Goal: Task Accomplishment & Management: Manage account settings

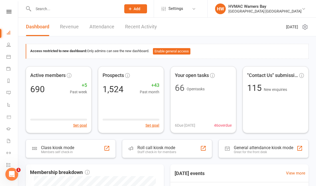
click at [65, 12] on input "text" at bounding box center [75, 9] width 86 height 8
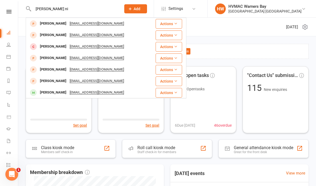
type input "[PERSON_NAME] ni"
click at [120, 27] on div "[PERSON_NAME] [EMAIL_ADDRESS][DOMAIN_NAME]" at bounding box center [90, 23] width 129 height 11
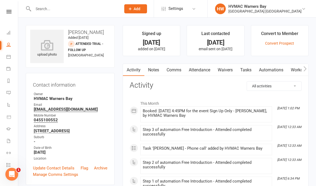
click at [228, 69] on link "Waivers" at bounding box center [225, 70] width 23 height 12
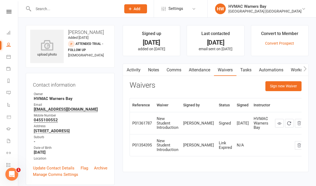
click at [150, 69] on link "Notes" at bounding box center [153, 70] width 18 height 12
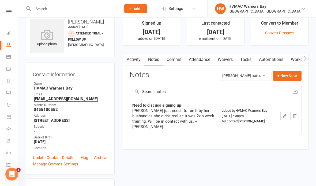
click at [288, 73] on button "+ New Note" at bounding box center [287, 76] width 29 height 10
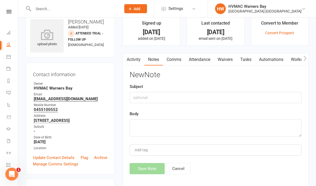
scroll to position [10, 0]
click at [181, 167] on button "Cancel" at bounding box center [178, 168] width 25 height 11
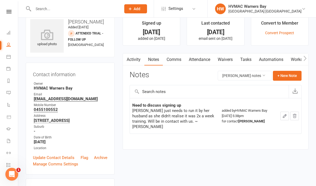
click at [227, 62] on link "Waivers" at bounding box center [225, 60] width 23 height 12
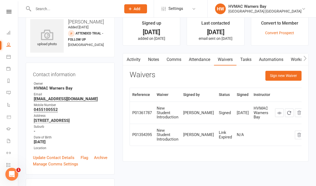
click at [286, 77] on button "Sign new Waiver" at bounding box center [284, 76] width 36 height 10
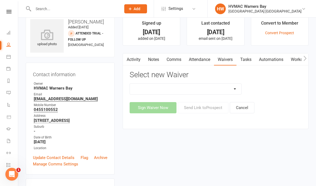
click at [199, 88] on select "Cancellation Form Cancellation Form - Kinder Kicks Fitness Challenge Goals Asse…" at bounding box center [185, 89] width 111 height 11
select select "5387"
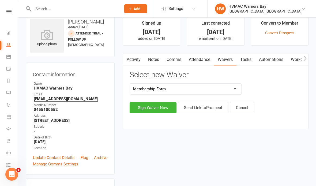
click at [153, 108] on button "Sign Waiver Now" at bounding box center [153, 107] width 47 height 11
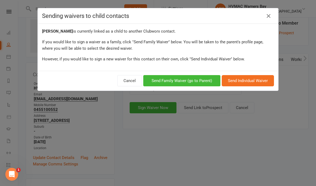
click at [180, 80] on button "Send Family Waiver (go to Parent)" at bounding box center [181, 80] width 77 height 11
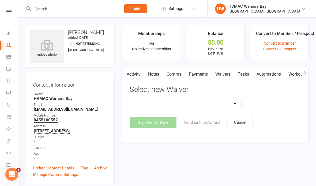
click at [153, 95] on div "Select new Waiver Cancellation Form Cancellation Form - Kinder Kicks Fitness Ch…" at bounding box center [216, 107] width 172 height 43
click at [147, 106] on select "Cancellation Form Cancellation Form - Kinder Kicks Fitness Challenge Goals Asse…" at bounding box center [185, 104] width 111 height 11
select select "5387"
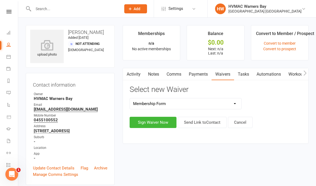
click at [146, 126] on button "Sign Waiver Now" at bounding box center [153, 122] width 47 height 11
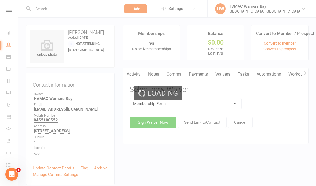
select select "bank_account"
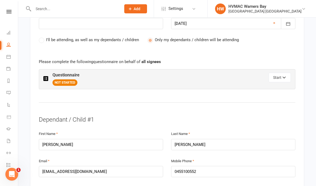
scroll to position [277, 0]
click at [281, 74] on button "Start" at bounding box center [280, 78] width 22 height 10
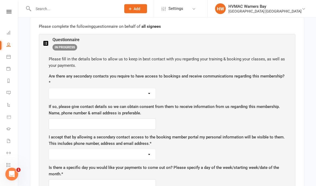
scroll to position [314, 0]
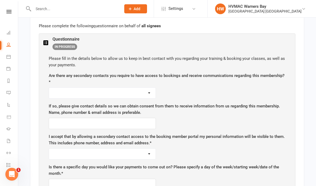
click at [84, 92] on select "Yes No" at bounding box center [102, 93] width 107 height 11
select select "Yes"
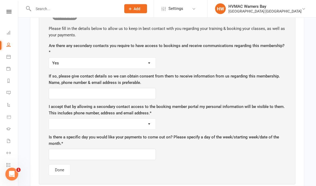
scroll to position [350, 0]
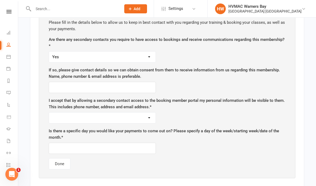
click at [122, 92] on div "Please fill in the details below to allow us to keep in best contact with you r…" at bounding box center [167, 94] width 248 height 161
click at [137, 85] on input "text" at bounding box center [102, 87] width 107 height 11
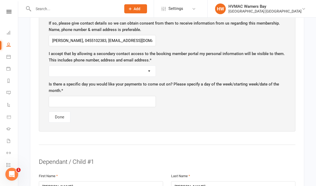
scroll to position [400, 0]
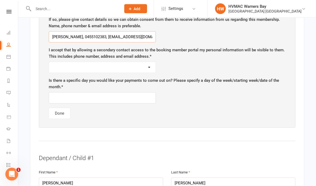
type input "[PERSON_NAME], 0455102383, [EMAIL_ADDRESS][DOMAIN_NAME]"
click at [114, 58] on div "I accept that by allowing a secondary contact access to the booking member port…" at bounding box center [167, 60] width 237 height 26
click at [118, 63] on select "Yes No" at bounding box center [102, 67] width 107 height 11
select select "Yes"
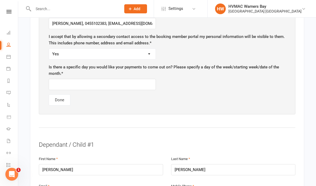
scroll to position [423, 0]
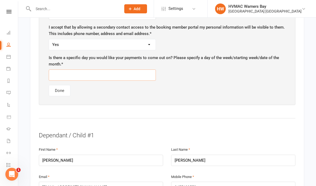
click at [139, 71] on input "text" at bounding box center [102, 75] width 107 height 11
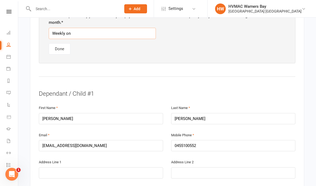
scroll to position [462, 0]
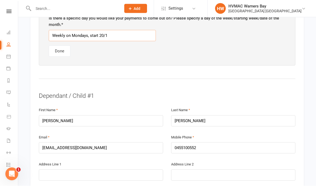
type input "Weekly on Mondays, start 20/10"
click at [57, 47] on button "Done" at bounding box center [60, 51] width 22 height 11
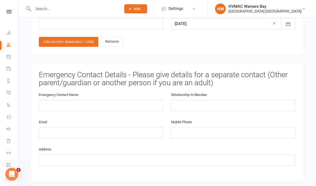
scroll to position [509, 0]
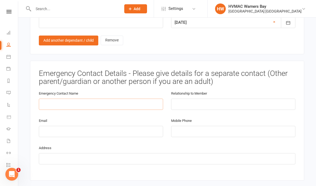
click at [116, 99] on input "text" at bounding box center [101, 104] width 124 height 11
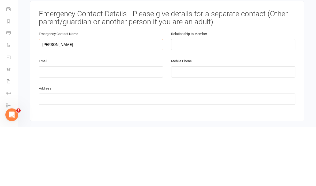
type input "[PERSON_NAME]"
click at [208, 99] on input "text" at bounding box center [233, 104] width 124 height 11
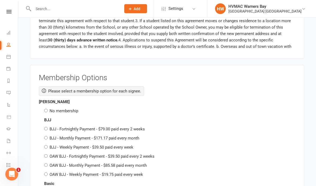
scroll to position [813, 0]
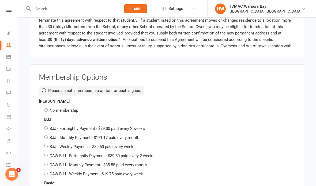
type input "Father"
click at [46, 107] on div "No membership" at bounding box center [169, 110] width 251 height 6
click at [45, 109] on input "No membership" at bounding box center [45, 110] width 3 height 3
radio input "true"
radio input "false"
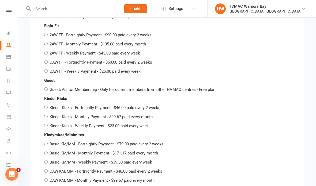
scroll to position [0, 0]
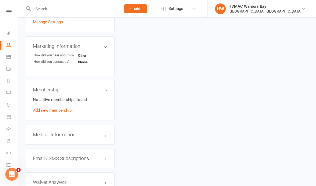
scroll to position [143, 0]
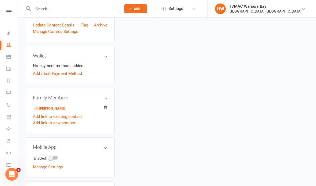
click at [65, 112] on link "[PERSON_NAME]" at bounding box center [50, 109] width 32 height 6
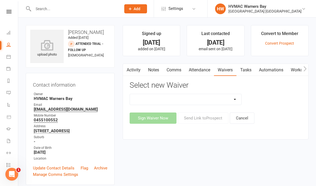
click at [76, 9] on input "text" at bounding box center [75, 9] width 86 height 8
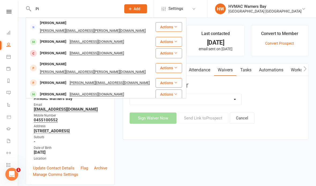
type input "P"
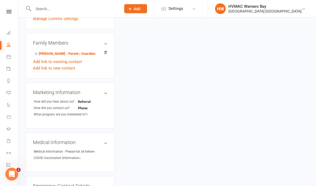
scroll to position [156, 0]
click at [75, 57] on link "[PERSON_NAME] - Parent / Guardian" at bounding box center [65, 54] width 62 height 6
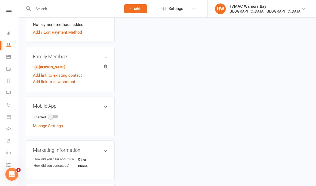
scroll to position [184, 0]
click at [69, 85] on link "Add link to new contact" at bounding box center [54, 82] width 42 height 6
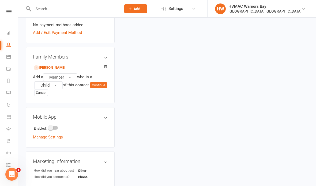
click at [65, 78] on button "Member" at bounding box center [60, 77] width 34 height 8
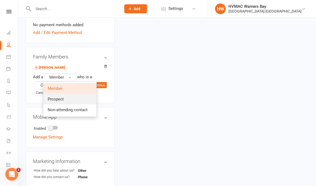
click at [66, 104] on link "Prospect" at bounding box center [69, 99] width 53 height 11
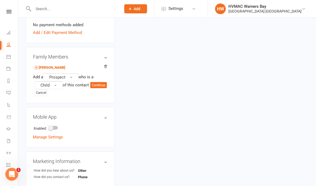
click at [90, 89] on button "Continue" at bounding box center [98, 85] width 17 height 6
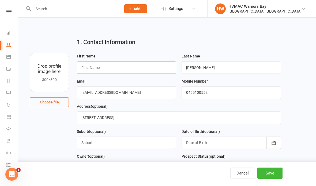
click at [135, 74] on input "text" at bounding box center [126, 68] width 99 height 12
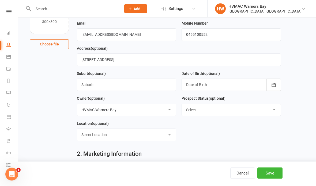
scroll to position [58, 0]
type input "Pippa"
click at [253, 114] on select "Select Initial Contact Booked Introduction Booking confirmed Ready to register …" at bounding box center [231, 110] width 99 height 12
select select "Initial Contact"
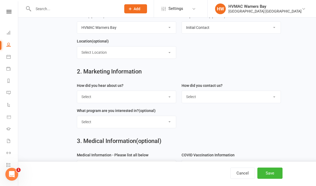
scroll to position [141, 0]
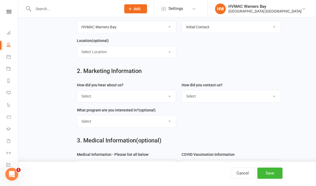
click at [146, 97] on select "Select Internet Facebook Referral Flyer Sign Direct Mail Demo Other" at bounding box center [126, 97] width 99 height 12
select select "Referral"
click at [232, 97] on select "Select Phone Email In-Facility" at bounding box center [231, 97] width 99 height 12
click at [238, 97] on select "Select Phone Email In-Facility" at bounding box center [231, 97] width 99 height 12
select select "In-Facility"
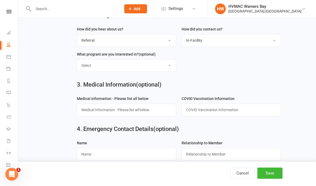
scroll to position [197, 0]
click at [276, 179] on button "Save" at bounding box center [269, 173] width 25 height 11
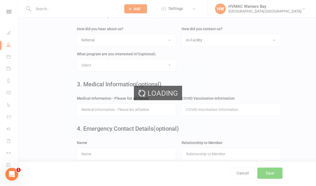
scroll to position [0, 0]
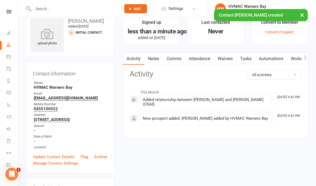
scroll to position [11, 0]
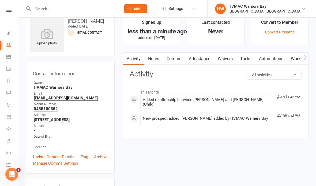
click at [228, 61] on link "Waivers" at bounding box center [225, 59] width 23 height 12
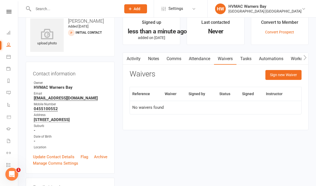
click at [289, 74] on button "Sign new Waiver" at bounding box center [284, 75] width 36 height 10
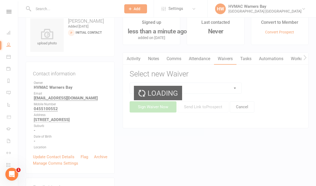
click at [213, 89] on select at bounding box center [185, 88] width 111 height 11
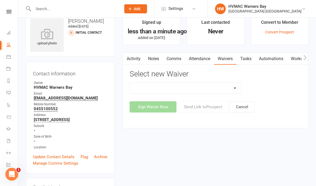
select select "3130"
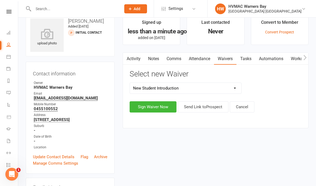
click at [155, 108] on button "Sign Waiver Now" at bounding box center [153, 107] width 47 height 11
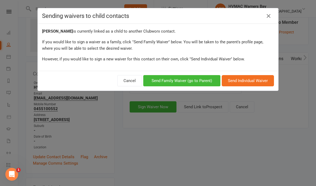
click at [192, 80] on button "Send Family Waiver (go to Parent)" at bounding box center [181, 80] width 77 height 11
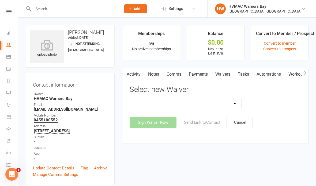
click at [208, 103] on select "Cancellation Form Cancellation Form - Kinder Kicks Fitness Challenge Goals Asse…" at bounding box center [185, 104] width 111 height 11
select select "3130"
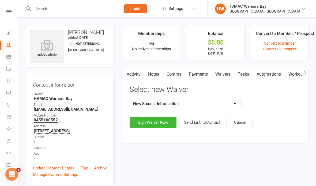
click at [160, 125] on button "Sign Waiver Now" at bounding box center [153, 122] width 47 height 11
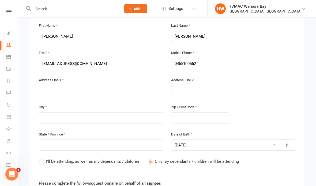
scroll to position [133, 0]
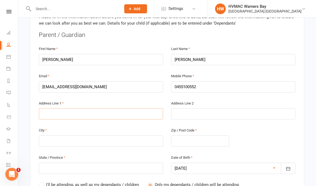
click at [92, 111] on input "text" at bounding box center [101, 114] width 124 height 11
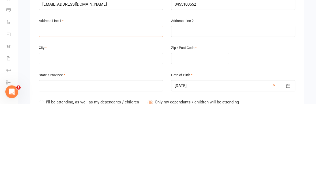
type input "1"
type input "12"
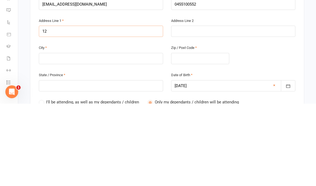
type input "12"
type input "127"
type input "127 C"
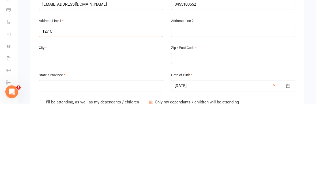
type input "127 C"
type input "127 Ca"
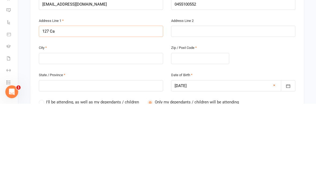
type input "127 Cam"
type input "127 Came"
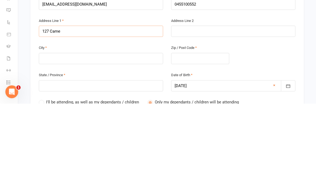
type input "127 Came"
type input "127 Camer"
type input "127 Camero"
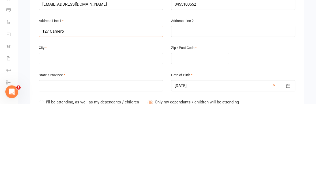
type input "127 Camero"
type input "127 [PERSON_NAME]"
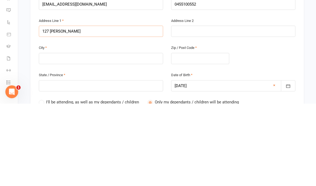
type input "127 [PERSON_NAME]"
type input "[STREET_ADDRESS]"
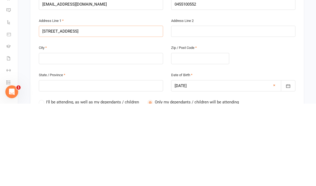
type input "[STREET_ADDRESS]"
type input "[STREET_ADDRESS][PERSON_NAME]"
type input "[STREET_ADDRESS]"
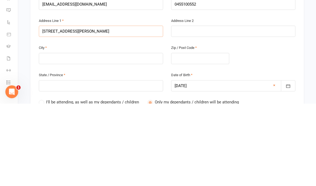
type input "[STREET_ADDRESS]"
type input "[STREET_ADDRESS][PERSON_NAME]"
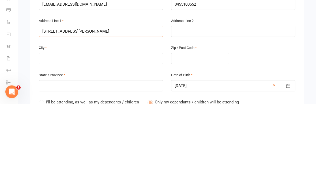
type input "[STREET_ADDRESS]"
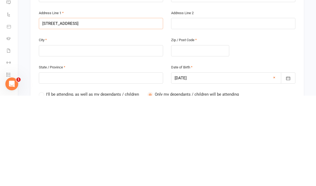
type input "[STREET_ADDRESS]"
click at [130, 136] on input "text" at bounding box center [101, 141] width 124 height 11
type input "W"
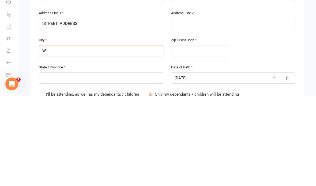
type input "Wa"
type input "Wal"
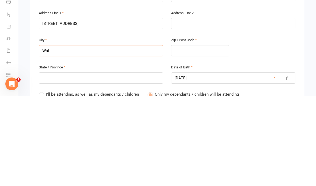
type input "Wal"
type input "Wall"
type input "Walls"
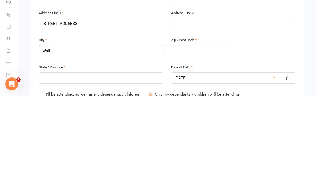
type input "Walls"
type input "Wallse"
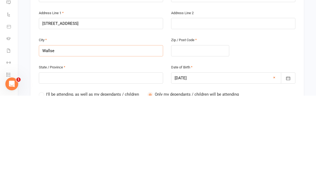
type input "Wallsen"
type input "Wallsend"
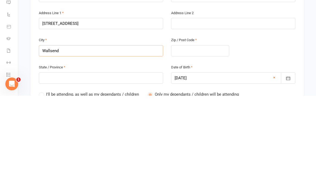
type input "Wallsend"
click at [210, 136] on input "text" at bounding box center [200, 141] width 58 height 11
type input "2"
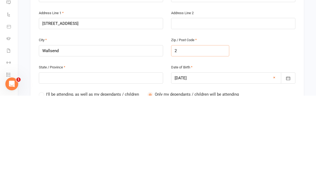
type input "2"
type input "22"
type input "228"
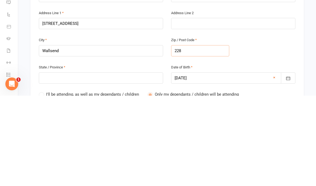
type input "228"
type input "2287"
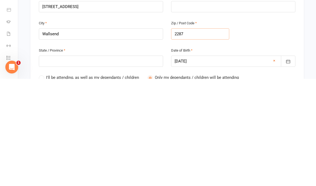
type input "2287"
click at [114, 163] on input "text" at bounding box center [101, 168] width 124 height 11
type input "N"
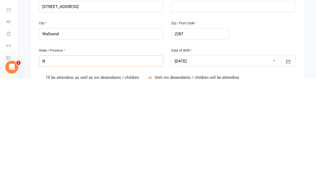
type input "NS"
type input "[GEOGRAPHIC_DATA]"
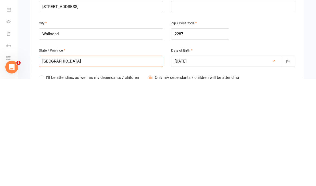
type input "[GEOGRAPHIC_DATA]"
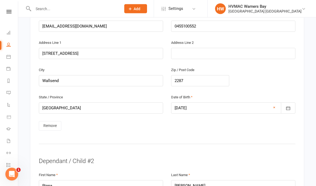
scroll to position [423, 0]
type input "[GEOGRAPHIC_DATA]"
click at [55, 122] on link "Remove" at bounding box center [50, 127] width 23 height 10
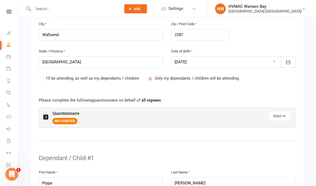
click at [279, 117] on button "Start" at bounding box center [280, 116] width 22 height 10
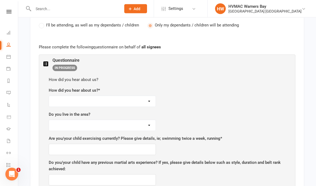
scroll to position [294, 0]
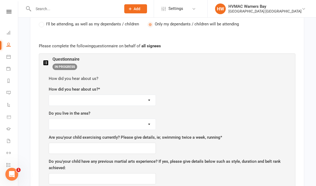
click at [119, 102] on select "Facebook Internet Referral from a friend Flyer in the mail or at the shopping m…" at bounding box center [102, 100] width 107 height 11
select select "Referral from a friend"
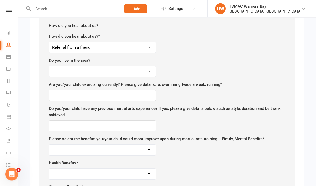
scroll to position [356, 0]
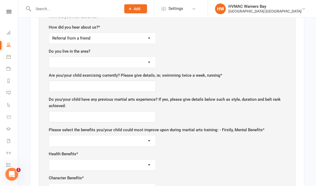
click at [128, 60] on select "Yes No" at bounding box center [102, 62] width 107 height 11
select select "Yes"
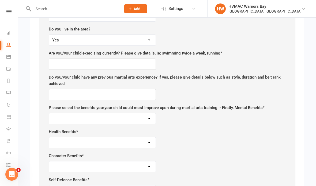
scroll to position [378, 0]
click at [130, 60] on input "text" at bounding box center [102, 64] width 107 height 11
type input "Kinder gym once a week"
click at [120, 94] on input "text" at bounding box center [102, 94] width 107 height 11
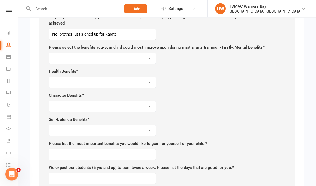
scroll to position [439, 0]
type input "No, brother just signed up for karate"
click at [126, 58] on select "Self-esteem Focus and Listening Fun, Fun, Fun Determination Motivation" at bounding box center [102, 58] width 107 height 11
select select "Fun, Fun, Fun"
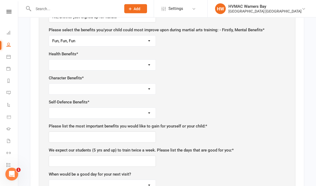
scroll to position [465, 0]
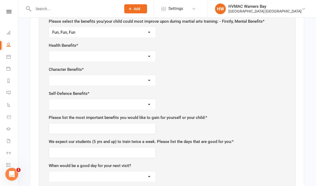
click at [133, 57] on select "Weight Control Strength Flexibility Coordination Cardio vascular / Fitness" at bounding box center [102, 56] width 107 height 11
click at [60, 53] on select "Weight Control Strength Flexibility Coordination Cardio vascular / Fitness" at bounding box center [102, 56] width 107 height 11
select select "Coordination"
click at [63, 75] on select "Respect for others/self Integrity Self control Leadership Assertiveness" at bounding box center [102, 80] width 107 height 11
select select "Leadership"
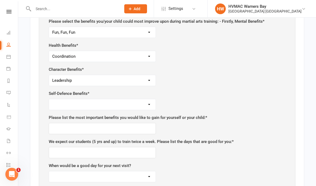
click at [62, 99] on select "Safety Self confidence Anti-bullying Agility and coordination Awareness" at bounding box center [102, 104] width 107 height 11
select select "Awareness"
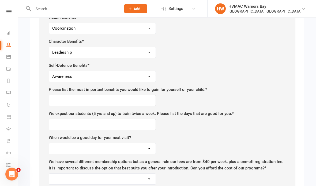
scroll to position [494, 0]
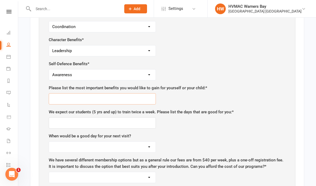
click at [134, 97] on input "text" at bounding box center [102, 99] width 107 height 11
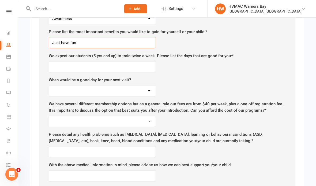
type input "Just have fun"
click at [136, 66] on input "text" at bounding box center [102, 66] width 107 height 11
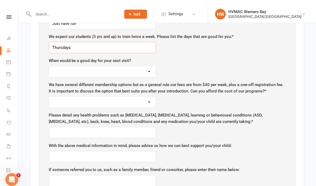
type input "Thursdays"
click at [136, 68] on select "[DATE] [DATE] [DATE] [DATE] [DATE] [DATE]" at bounding box center [102, 66] width 107 height 11
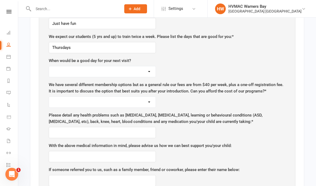
select select "[DATE]"
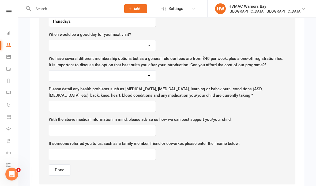
click at [138, 75] on select "Yes No" at bounding box center [102, 76] width 107 height 11
select select "Yes"
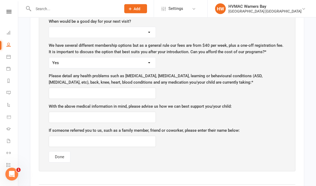
scroll to position [612, 0]
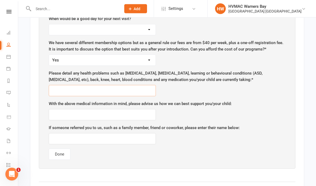
click at [134, 93] on input "text" at bounding box center [102, 90] width 107 height 11
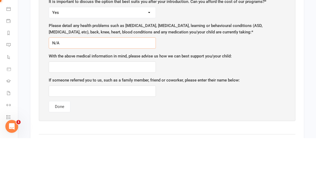
type input "N/A"
click at [117, 110] on input "text" at bounding box center [102, 115] width 107 height 11
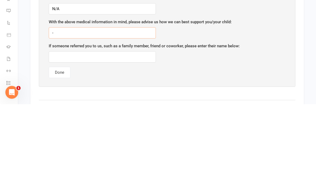
type input "-"
click at [124, 134] on input "text" at bounding box center [102, 139] width 107 height 11
type input "[PERSON_NAME]"
click at [57, 149] on button "Done" at bounding box center [60, 154] width 22 height 11
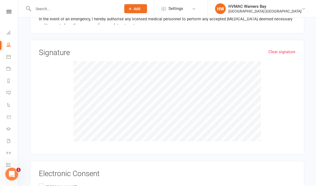
scroll to position [617, 0]
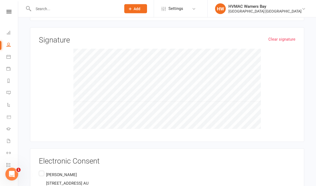
click at [40, 170] on label "[PERSON_NAME] [STREET_ADDRESS][PERSON_NAME] AU" at bounding box center [64, 179] width 50 height 19
click at [40, 170] on input "[PERSON_NAME] [STREET_ADDRESS][PERSON_NAME] AU" at bounding box center [40, 170] width 3 height 0
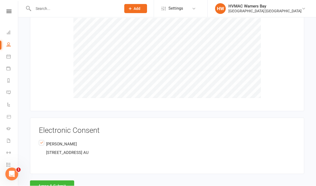
scroll to position [664, 0]
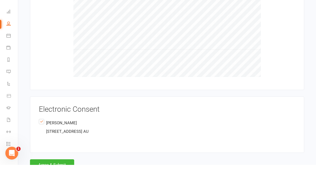
click at [42, 181] on button "Agree & Submit" at bounding box center [52, 186] width 44 height 11
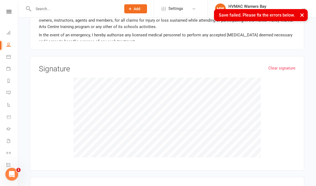
scroll to position [453, 0]
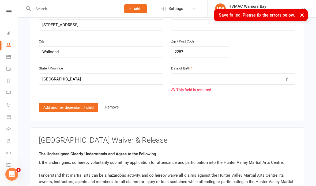
click at [289, 77] on icon "button" at bounding box center [288, 79] width 5 height 5
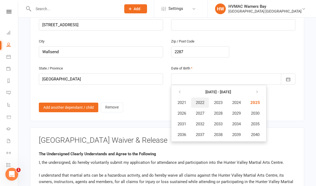
click at [202, 100] on span "2022" at bounding box center [200, 102] width 9 height 5
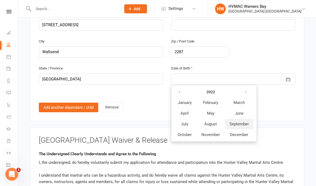
click at [237, 122] on span "September" at bounding box center [239, 124] width 19 height 5
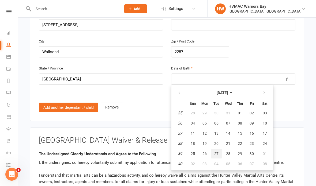
click at [215, 149] on button "27" at bounding box center [216, 154] width 11 height 10
type input "[DATE]"
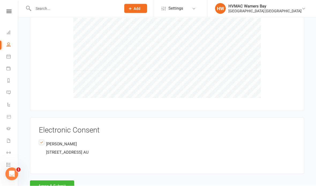
scroll to position [674, 0]
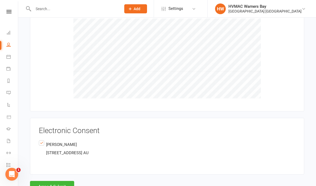
click at [57, 181] on button "Agree & Submit" at bounding box center [52, 186] width 44 height 11
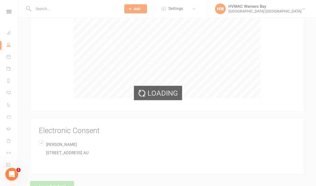
scroll to position [663, 0]
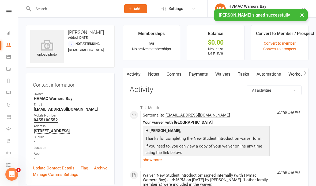
click at [228, 73] on link "Waivers" at bounding box center [223, 74] width 23 height 12
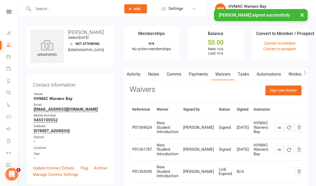
click at [284, 93] on button "Sign new Waiver" at bounding box center [284, 91] width 36 height 10
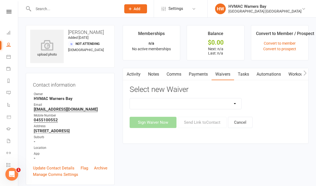
click at [200, 104] on select "Cancellation Form Cancellation Form - Kinder Kicks Fitness Challenge Goals Asse…" at bounding box center [185, 104] width 111 height 11
select select "5387"
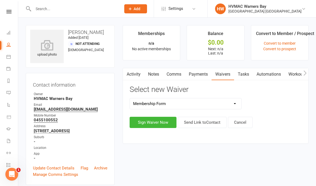
click at [157, 123] on button "Sign Waiver Now" at bounding box center [153, 122] width 47 height 11
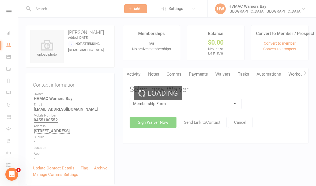
select select "bank_account"
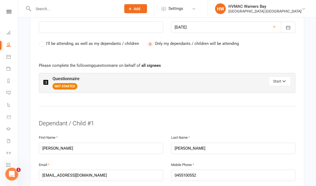
click at [280, 77] on button "Start" at bounding box center [280, 82] width 22 height 10
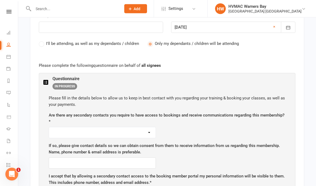
scroll to position [274, 0]
click at [130, 128] on select "Yes No" at bounding box center [102, 133] width 107 height 11
select select "Yes"
click at [107, 162] on input "text" at bounding box center [102, 163] width 107 height 11
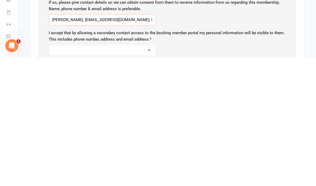
type input "[PERSON_NAME], [EMAIL_ADDRESS][DOMAIN_NAME], 0455102383"
click at [140, 174] on select "Yes No" at bounding box center [102, 179] width 107 height 11
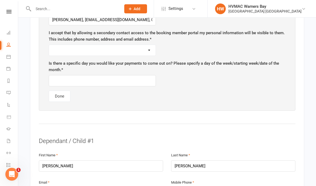
select select "Yes"
click at [125, 78] on input "text" at bounding box center [102, 80] width 107 height 11
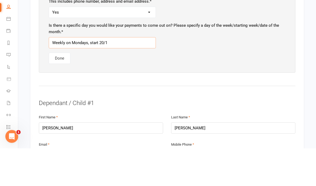
type input "Weekly on Mondays, start 20/10"
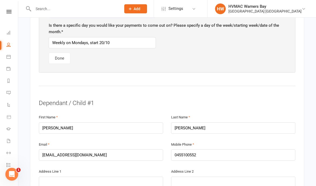
click at [63, 57] on button "Done" at bounding box center [60, 58] width 22 height 11
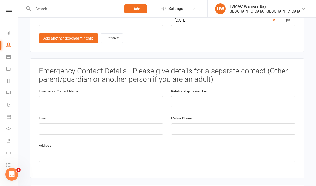
scroll to position [709, 0]
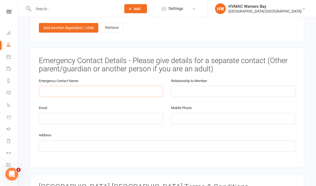
click at [118, 88] on input "text" at bounding box center [101, 91] width 124 height 11
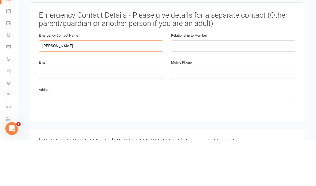
type input "[PERSON_NAME]"
click at [230, 86] on input "text" at bounding box center [233, 91] width 124 height 11
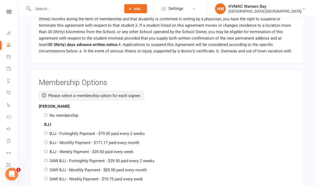
type input "Father"
click at [50, 114] on label "No membership" at bounding box center [64, 116] width 29 height 5
click at [48, 114] on input "No membership" at bounding box center [45, 115] width 3 height 3
radio input "true"
radio input "false"
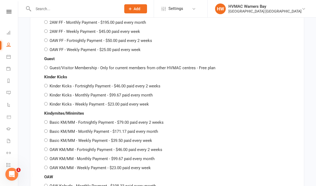
scroll to position [1834, 0]
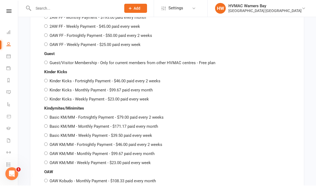
click at [48, 134] on input "Basic KM/MM - Weekly Payment - $39.50 paid every week" at bounding box center [45, 135] width 3 height 3
radio input "true"
radio input "false"
click at [48, 161] on input "OAW KM/MM - Weekly Payment - $23.00 paid every week" at bounding box center [45, 162] width 3 height 3
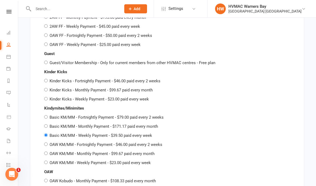
radio input "true"
radio input "false"
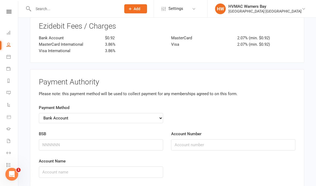
scroll to position [2142, 0]
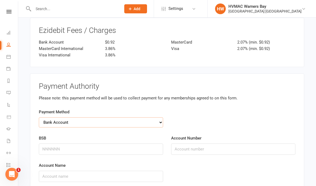
click at [143, 118] on select "Credit Card Bank Account" at bounding box center [101, 123] width 124 height 10
select select "credit_card"
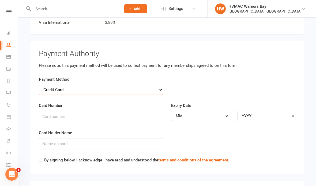
scroll to position [2176, 0]
click at [92, 111] on input "Card Number" at bounding box center [101, 116] width 124 height 11
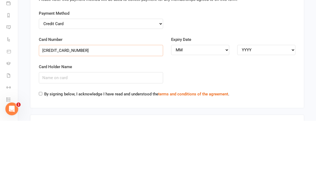
type input "[CREDIT_CARD_NUMBER]"
click at [199, 111] on select "MM 01 02 03 04 05 06 07 08 09 10 11 12" at bounding box center [200, 116] width 58 height 10
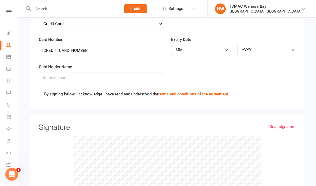
select select "09"
click at [266, 45] on select "YYYY 2025 2026 2027 2028 2029 2030 2031 2032 2033 2034" at bounding box center [266, 50] width 58 height 10
click at [277, 45] on select "YYYY 2025 2026 2027 2028 2029 2030 2031 2032 2033 2034" at bounding box center [266, 50] width 58 height 10
select select "2029"
click at [95, 72] on input "Card Holder Name" at bounding box center [101, 77] width 124 height 11
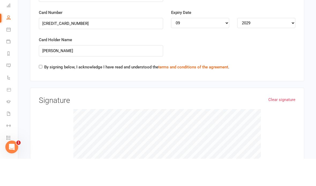
scroll to position [2269, 0]
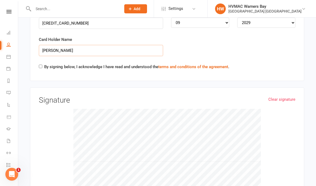
type input "[PERSON_NAME]"
click at [42, 65] on input "By signing below, I acknowledge I have read and understood the terms and condit…" at bounding box center [40, 66] width 3 height 3
checkbox input "true"
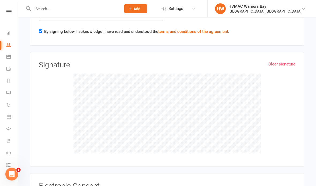
scroll to position [2304, 0]
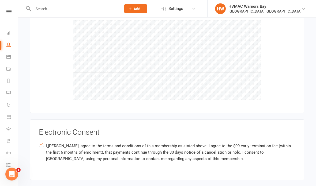
scroll to position [2357, 0]
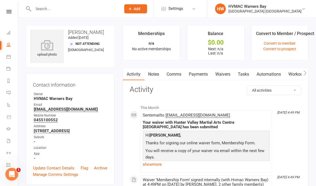
click at [79, 10] on input "text" at bounding box center [75, 9] width 86 height 8
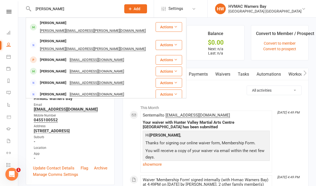
type input "[PERSON_NAME]"
click at [122, 24] on div "[PERSON_NAME] [PERSON_NAME][EMAIL_ADDRESS][PERSON_NAME][DOMAIN_NAME]" at bounding box center [90, 27] width 129 height 18
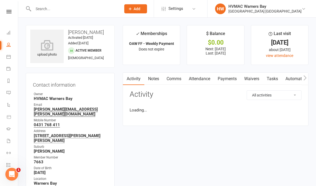
click at [253, 76] on link "Waivers" at bounding box center [252, 79] width 23 height 12
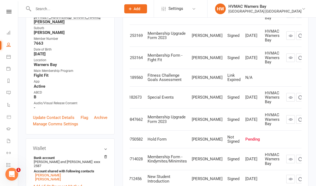
scroll to position [142, 0]
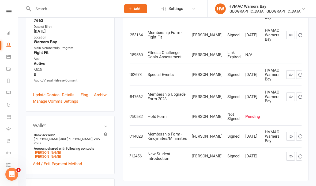
click at [308, 118] on icon "button" at bounding box center [310, 116] width 5 height 5
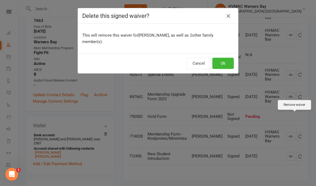
click at [223, 58] on button "Ok" at bounding box center [222, 63] width 21 height 11
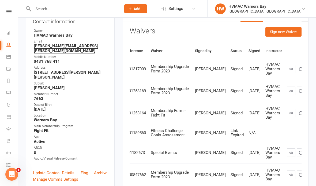
scroll to position [0, 0]
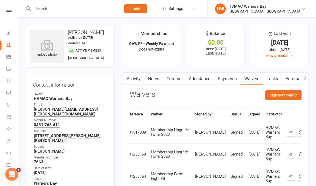
click at [284, 96] on button "Sign new Waiver" at bounding box center [284, 96] width 36 height 10
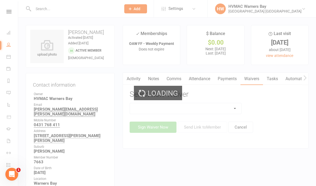
click at [213, 109] on div "Loading" at bounding box center [158, 93] width 316 height 186
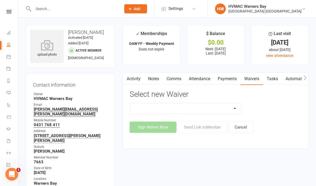
click at [210, 110] on select "Cancellation Form Cancellation Form - Kinder Kicks Fitness Challenge Goals Asse…" at bounding box center [185, 108] width 111 height 11
select select "5751"
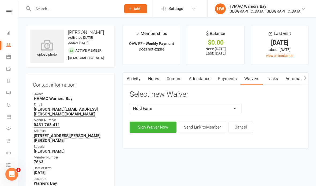
click at [157, 128] on button "Sign Waiver Now" at bounding box center [153, 127] width 47 height 11
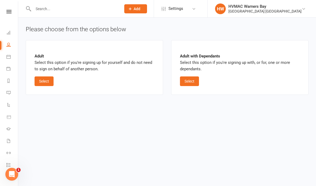
click at [192, 80] on button "Select" at bounding box center [189, 82] width 19 height 10
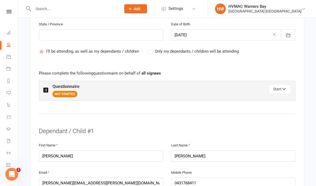
scroll to position [281, 0]
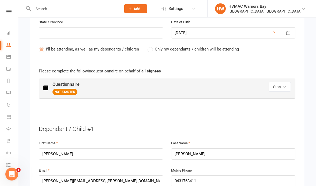
click at [279, 86] on button "Start" at bounding box center [280, 88] width 22 height 10
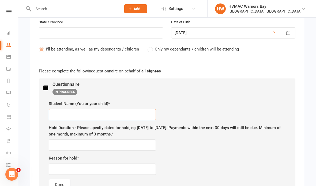
click at [120, 109] on input "text" at bounding box center [102, 114] width 107 height 11
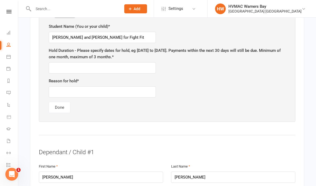
scroll to position [353, 0]
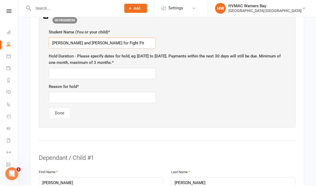
type input "[PERSON_NAME] and [PERSON_NAME] for Fight Fit"
click at [129, 72] on input "text" at bounding box center [102, 74] width 107 height 11
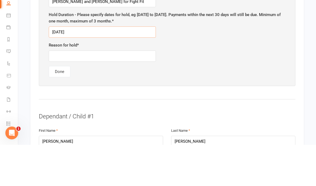
click at [52, 68] on input "[DATE]" at bounding box center [102, 73] width 107 height 11
click at [51, 68] on input "[DATE]" at bounding box center [102, 73] width 107 height 11
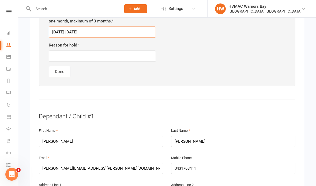
type input "[DATE]-[DATE]"
click at [110, 51] on input "text" at bounding box center [102, 56] width 107 height 11
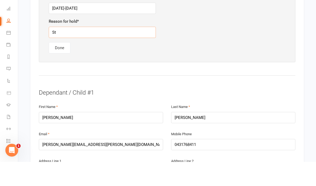
type input "S"
type input "[PERSON_NAME] starting a new sport so won’t be blue to come to fight fit"
click at [55, 66] on button "Done" at bounding box center [60, 71] width 22 height 11
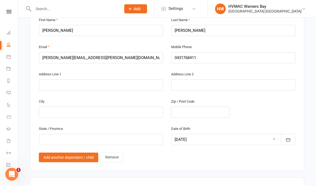
scroll to position [591, 0]
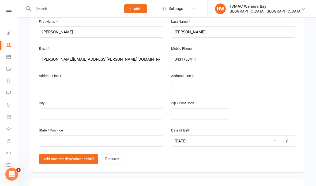
click at [111, 155] on link "Remove" at bounding box center [112, 160] width 23 height 10
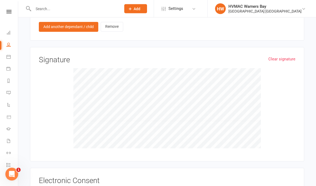
scroll to position [535, 0]
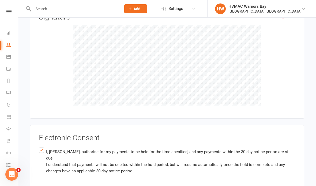
scroll to position [591, 0]
